Goal: Task Accomplishment & Management: Use online tool/utility

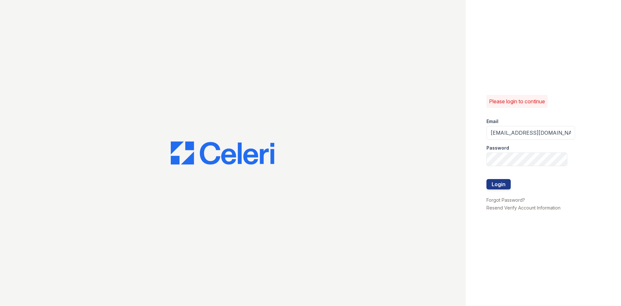
click at [504, 188] on button "Login" at bounding box center [498, 184] width 24 height 10
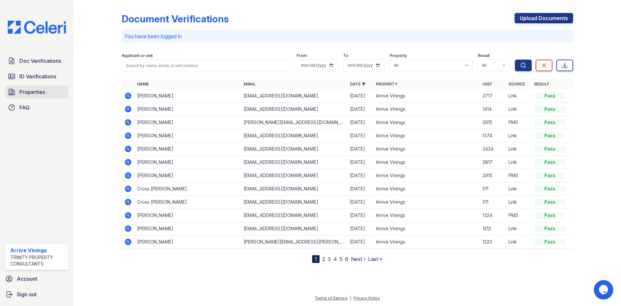
click at [41, 90] on span "Properties" at bounding box center [32, 92] width 26 height 8
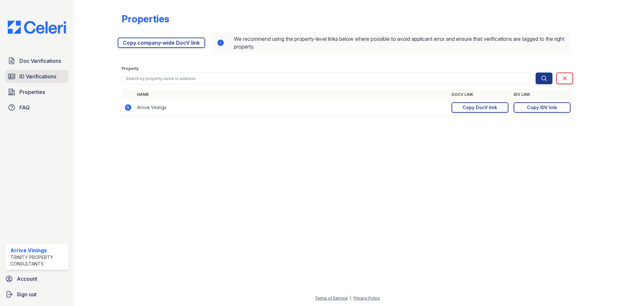
click at [33, 78] on span "ID Verifications" at bounding box center [37, 76] width 37 height 8
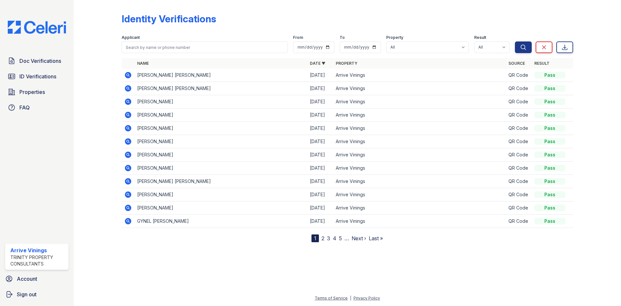
click at [323, 238] on link "2" at bounding box center [322, 238] width 3 height 6
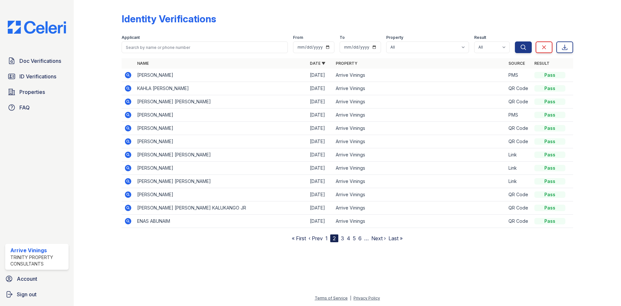
click at [326, 238] on link "1" at bounding box center [326, 238] width 2 height 6
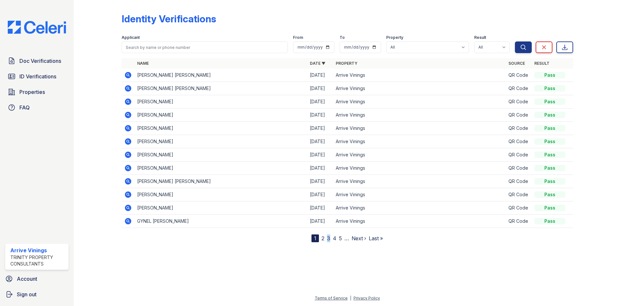
click at [326, 238] on nav "1 2 3 4 5 … Next › Last »" at bounding box center [346, 238] width 71 height 8
click at [168, 75] on td "MEGAN DANIELLE BLAYLOCK" at bounding box center [221, 75] width 173 height 13
click at [324, 240] on link "2" at bounding box center [322, 238] width 3 height 6
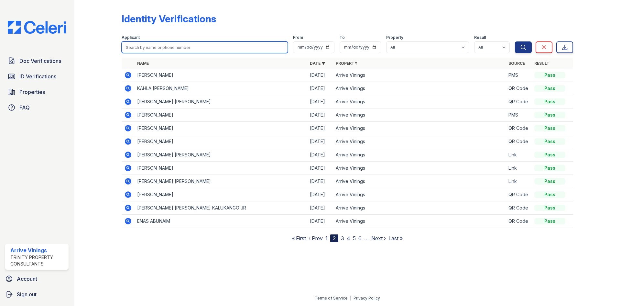
click at [228, 45] on input "search" at bounding box center [205, 47] width 166 height 12
type input "Jean"
click at [515, 41] on button "Search" at bounding box center [523, 47] width 17 height 12
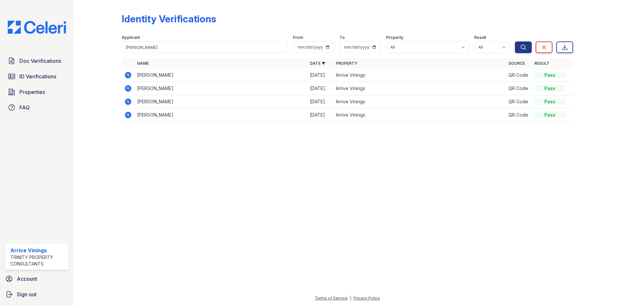
click at [128, 100] on icon at bounding box center [128, 101] width 6 height 6
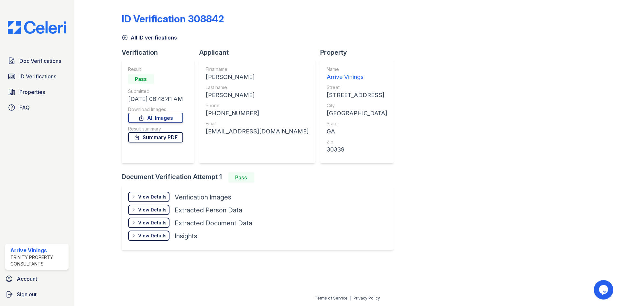
click at [169, 138] on link "Summary PDF" at bounding box center [155, 137] width 55 height 10
